Goal: Task Accomplishment & Management: Use online tool/utility

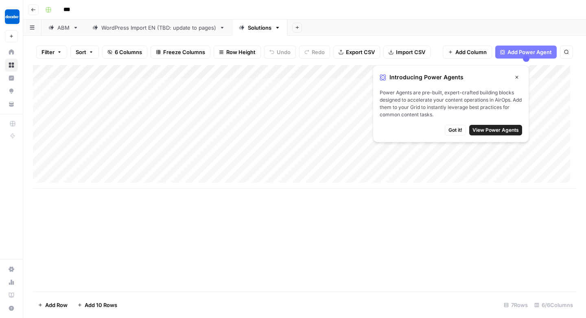
scroll to position [6, 0]
click at [119, 220] on div "Add Column" at bounding box center [304, 178] width 543 height 227
click at [351, 229] on div "Add Column" at bounding box center [304, 178] width 543 height 227
click at [514, 75] on icon "button" at bounding box center [516, 77] width 5 height 5
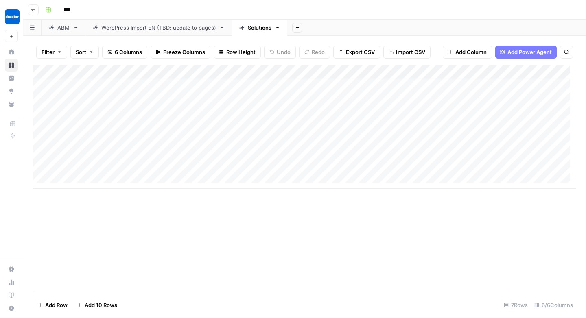
scroll to position [0, 0]
click at [229, 169] on div "Add Column" at bounding box center [304, 127] width 543 height 124
click at [238, 169] on div "Add Column" at bounding box center [304, 127] width 543 height 124
click at [309, 224] on div "Add Column" at bounding box center [304, 178] width 543 height 227
click at [450, 166] on div "Add Column" at bounding box center [304, 127] width 543 height 124
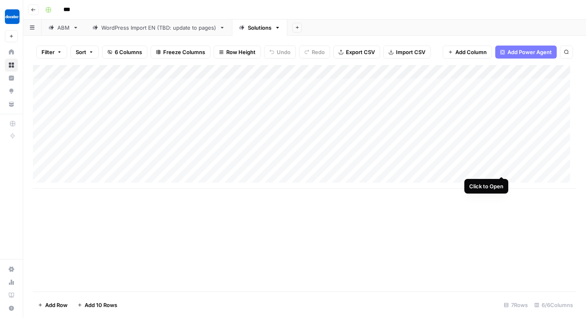
click at [501, 168] on div "Add Column" at bounding box center [304, 127] width 543 height 124
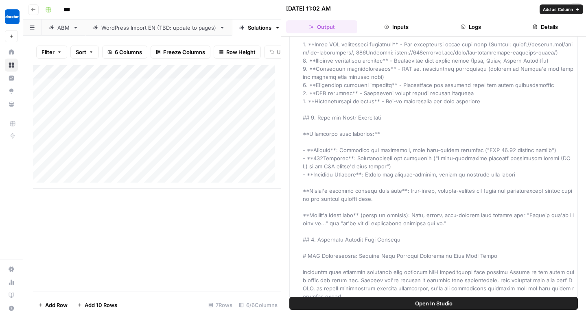
scroll to position [450, 0]
